Goal: Task Accomplishment & Management: Use online tool/utility

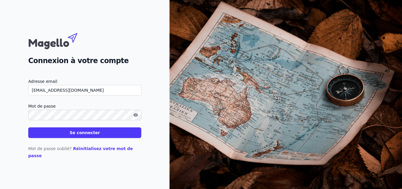
click at [66, 93] on input "[EMAIL_ADDRESS][DOMAIN_NAME]" at bounding box center [84, 90] width 113 height 11
type input "[EMAIL_ADDRESS][DOMAIN_NAME]"
click at [66, 132] on button "Se connecter" at bounding box center [84, 132] width 113 height 11
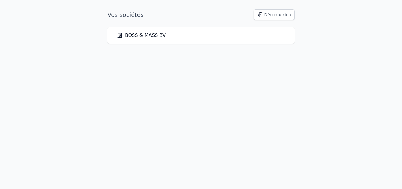
click at [247, 38] on div "BOSS & MASS BV" at bounding box center [201, 35] width 168 height 7
click at [141, 36] on link "BOSS & MASS BV" at bounding box center [141, 35] width 49 height 7
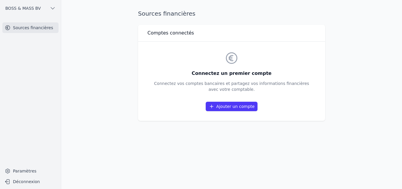
click at [239, 106] on link "Ajouter un compte" at bounding box center [232, 106] width 52 height 9
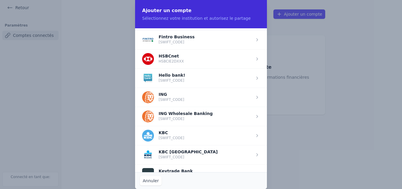
scroll to position [380, 0]
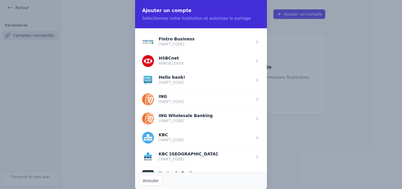
click at [207, 43] on span "button" at bounding box center [201, 41] width 132 height 19
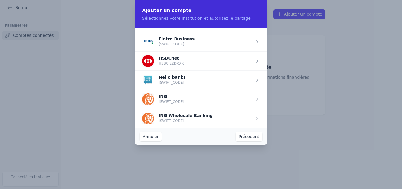
scroll to position [0, 0]
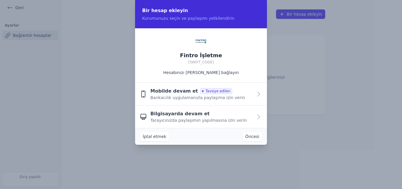
click at [206, 94] on span "Tavsiye edilen" at bounding box center [216, 91] width 32 height 6
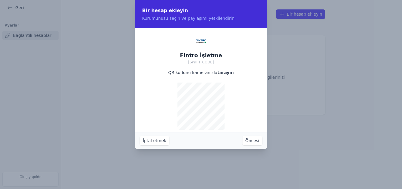
click at [257, 141] on font "Öncesi" at bounding box center [253, 140] width 14 height 5
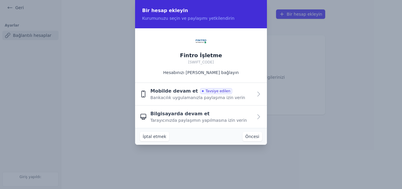
click at [207, 116] on div "Bilgisayarda devam et Tarayıcınızda paylaşımın yapılmasına izin verin" at bounding box center [202, 116] width 103 height 13
